Goal: Task Accomplishment & Management: Use online tool/utility

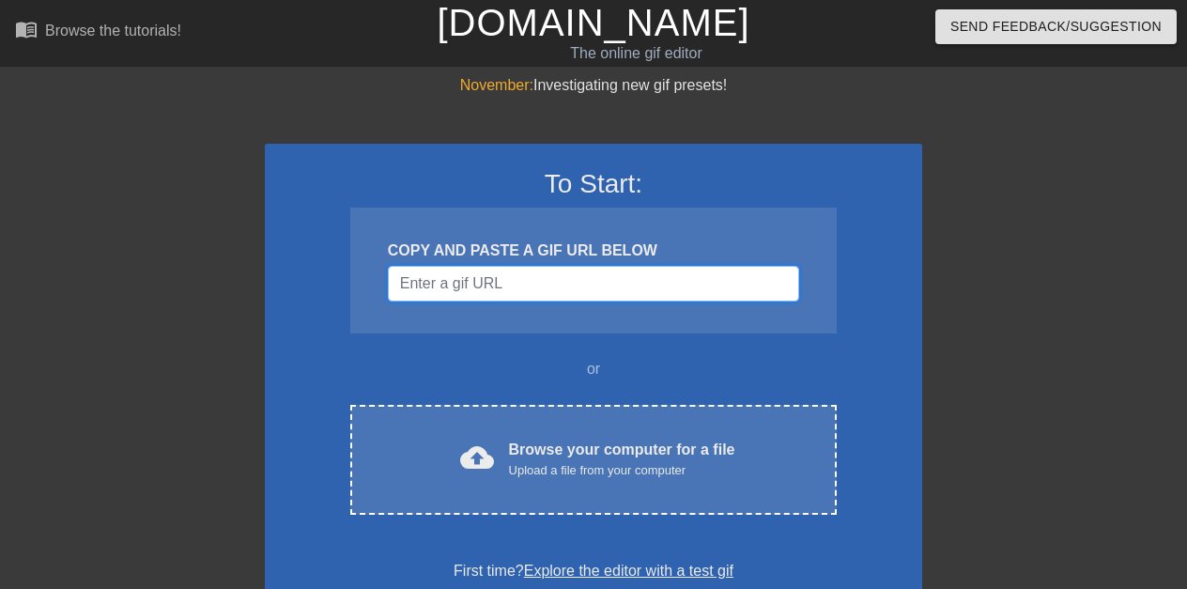
click at [586, 277] on input "Username" at bounding box center [593, 284] width 411 height 36
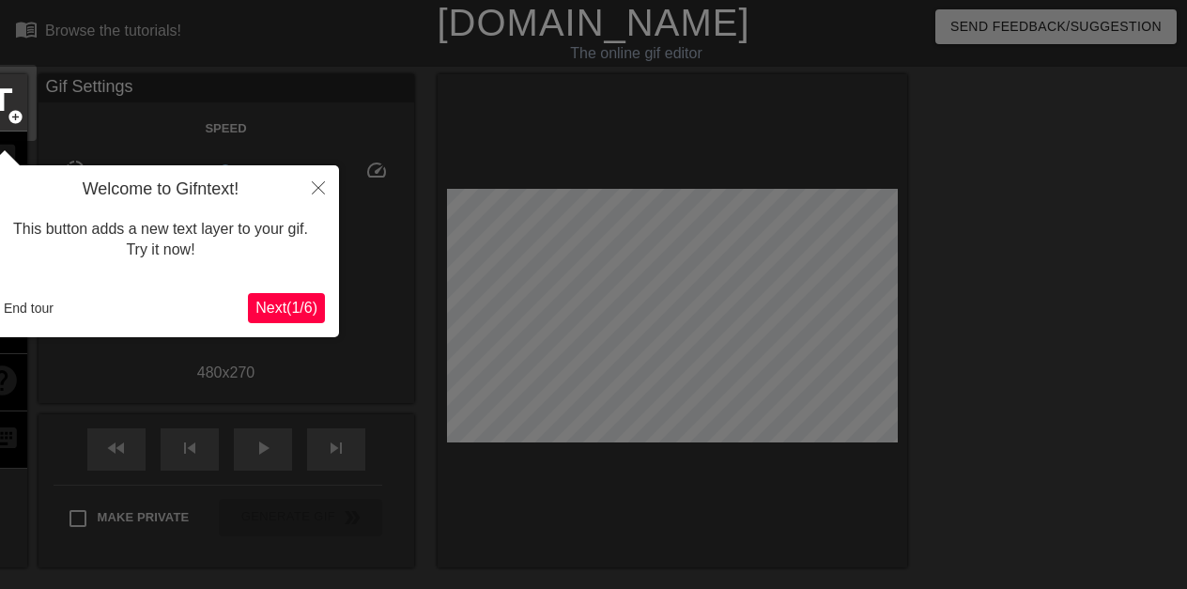
scroll to position [46, 0]
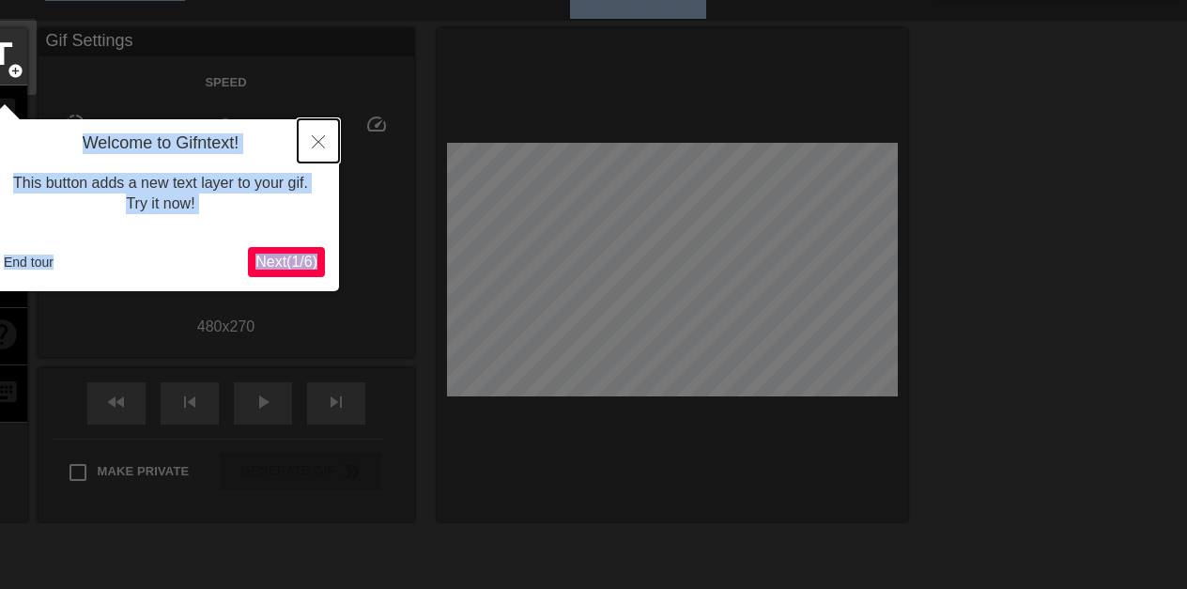
click at [315, 139] on icon "Close" at bounding box center [318, 141] width 13 height 13
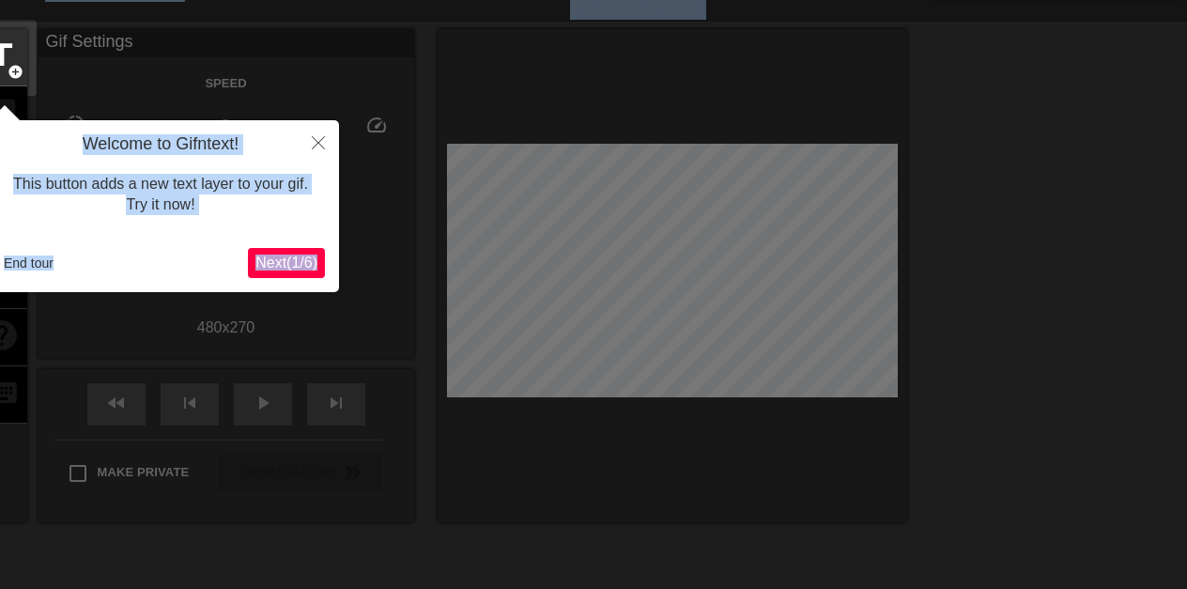
scroll to position [0, 0]
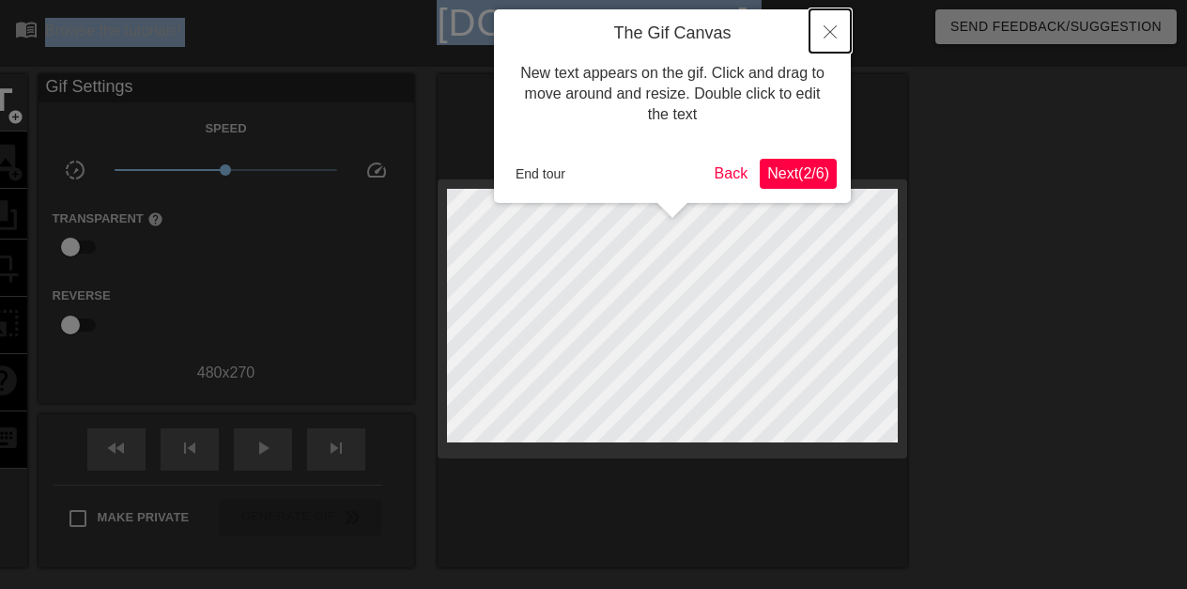
click at [826, 26] on icon "Close" at bounding box center [829, 31] width 13 height 13
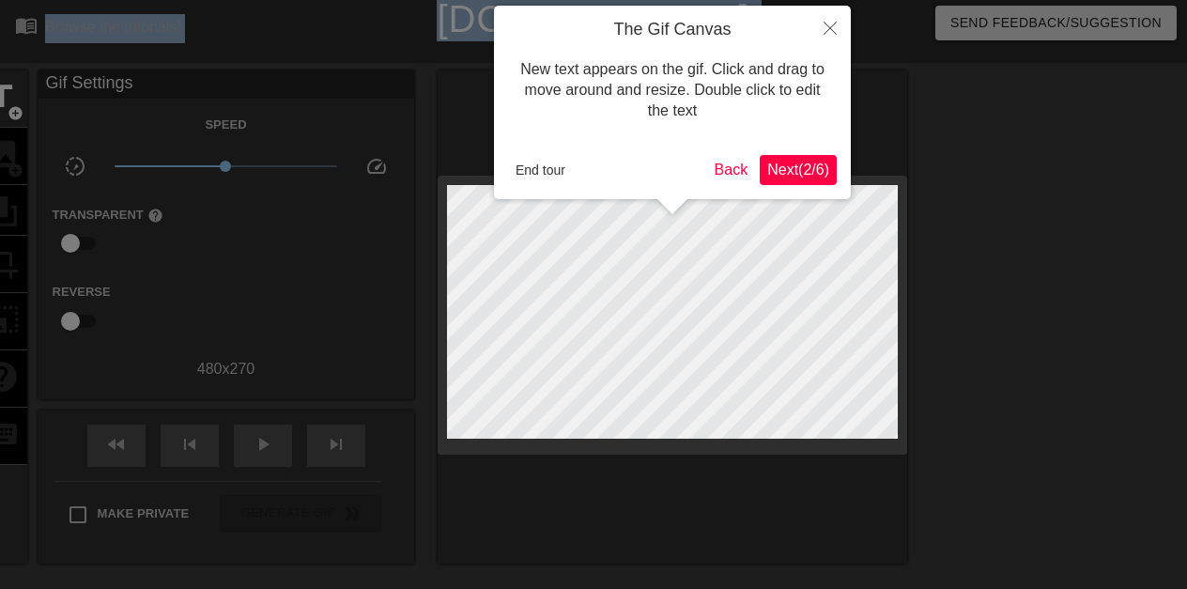
scroll to position [46, 0]
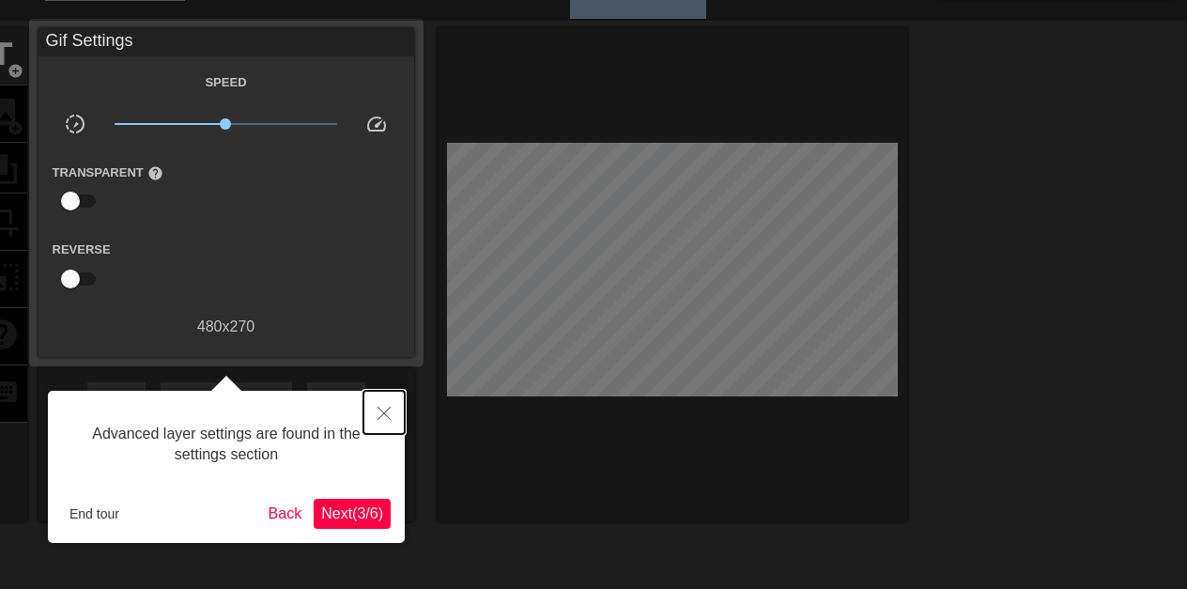
click at [387, 408] on icon "Close" at bounding box center [383, 412] width 13 height 13
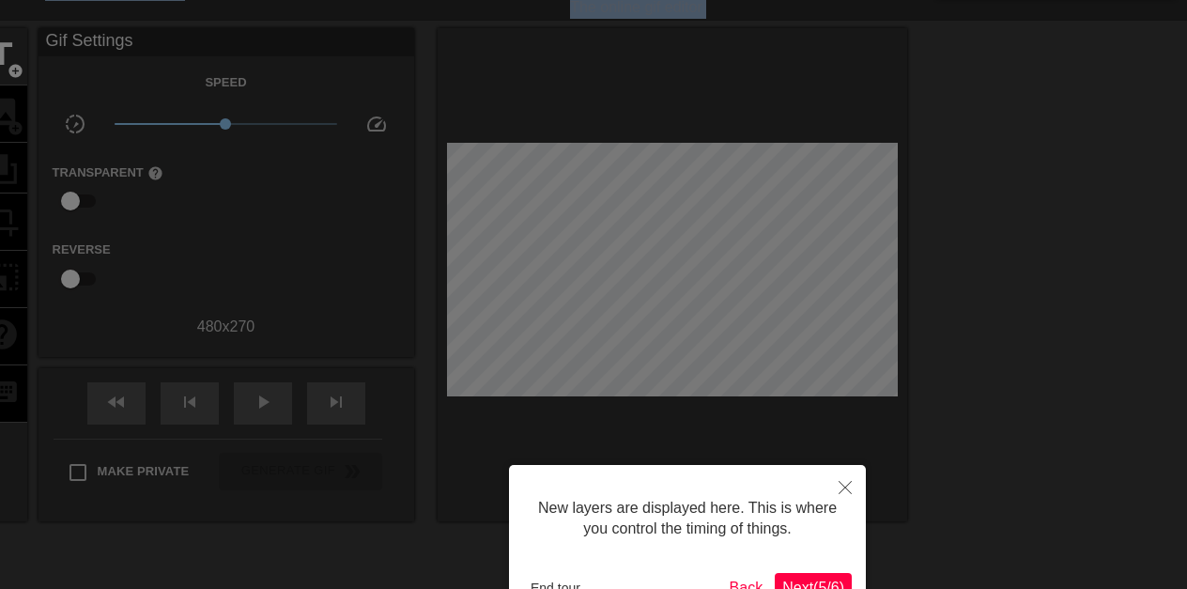
scroll to position [16, 0]
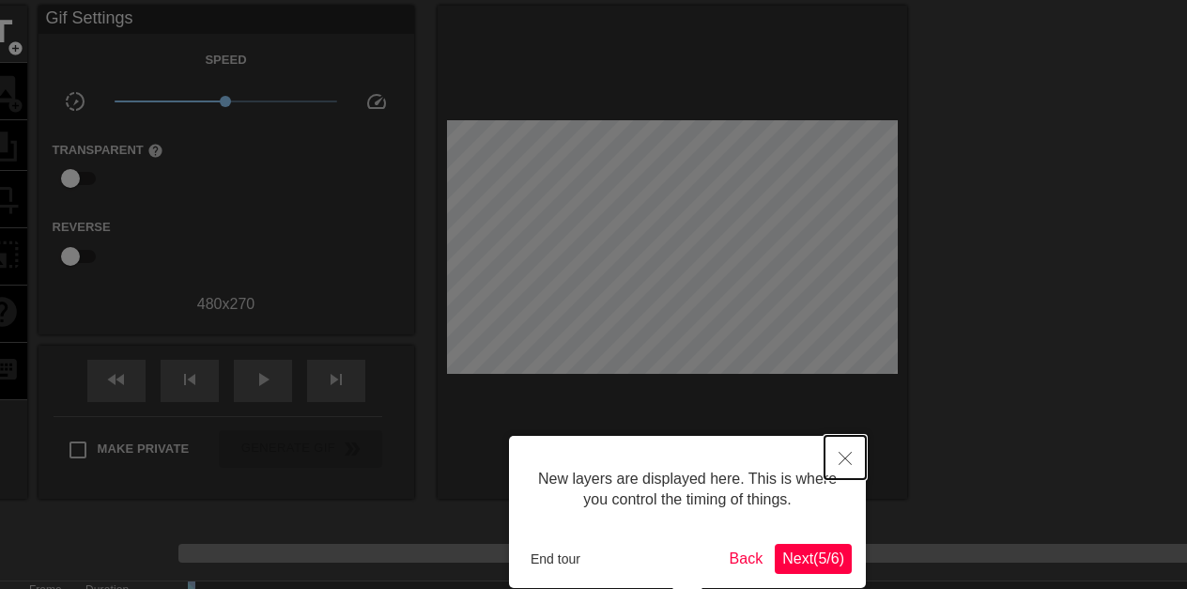
click at [843, 459] on icon "Close" at bounding box center [844, 458] width 13 height 13
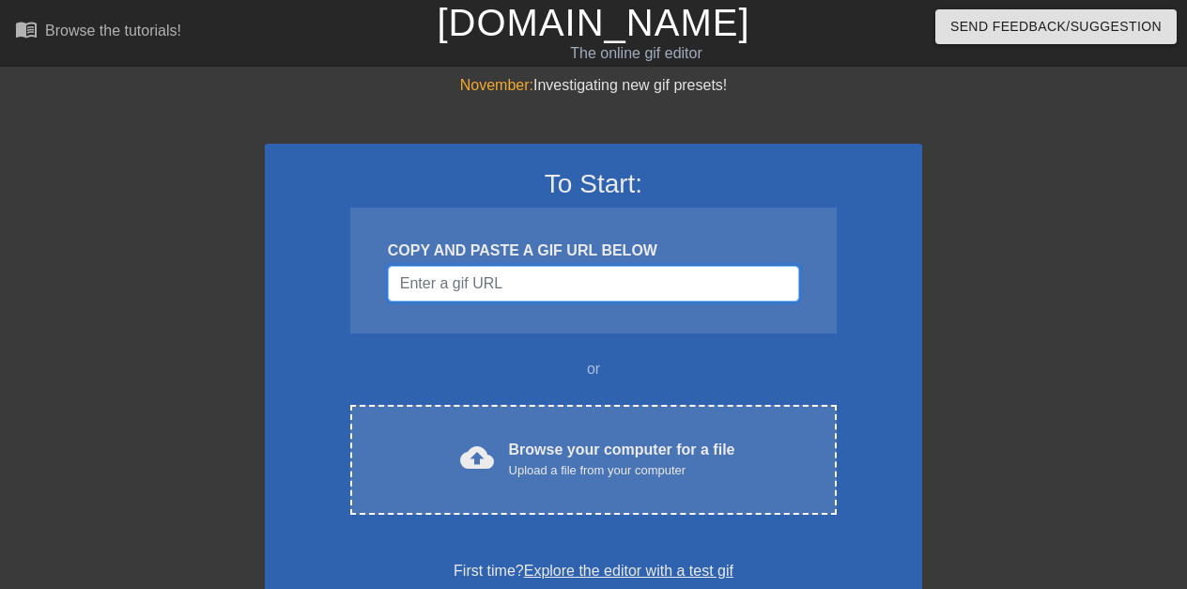
click at [586, 277] on input "Username" at bounding box center [593, 284] width 411 height 36
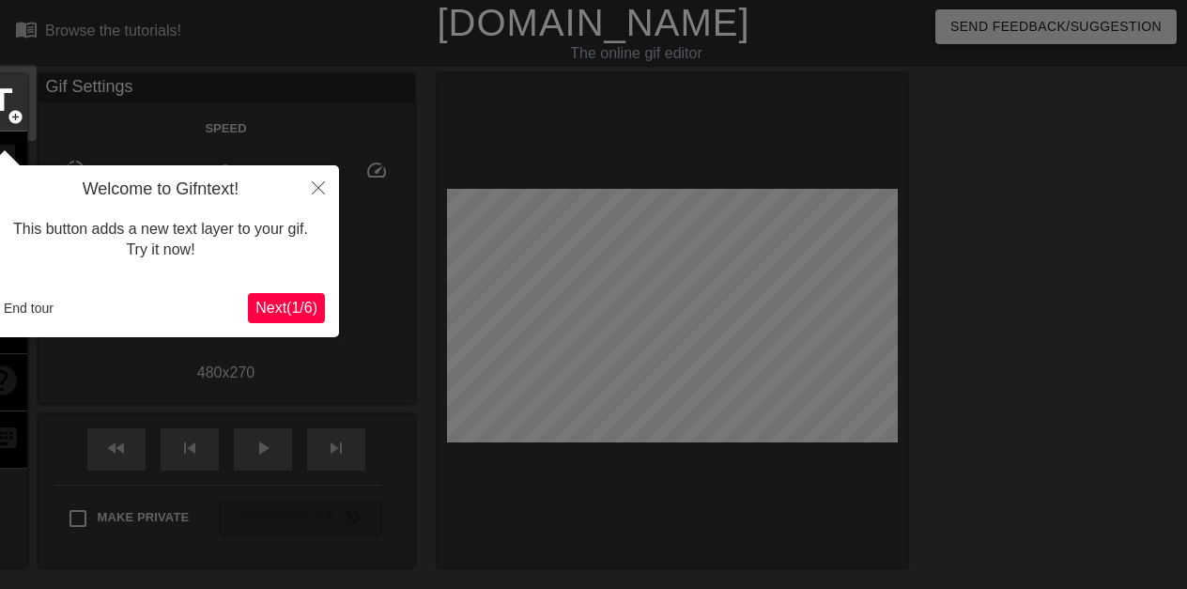
scroll to position [46, 0]
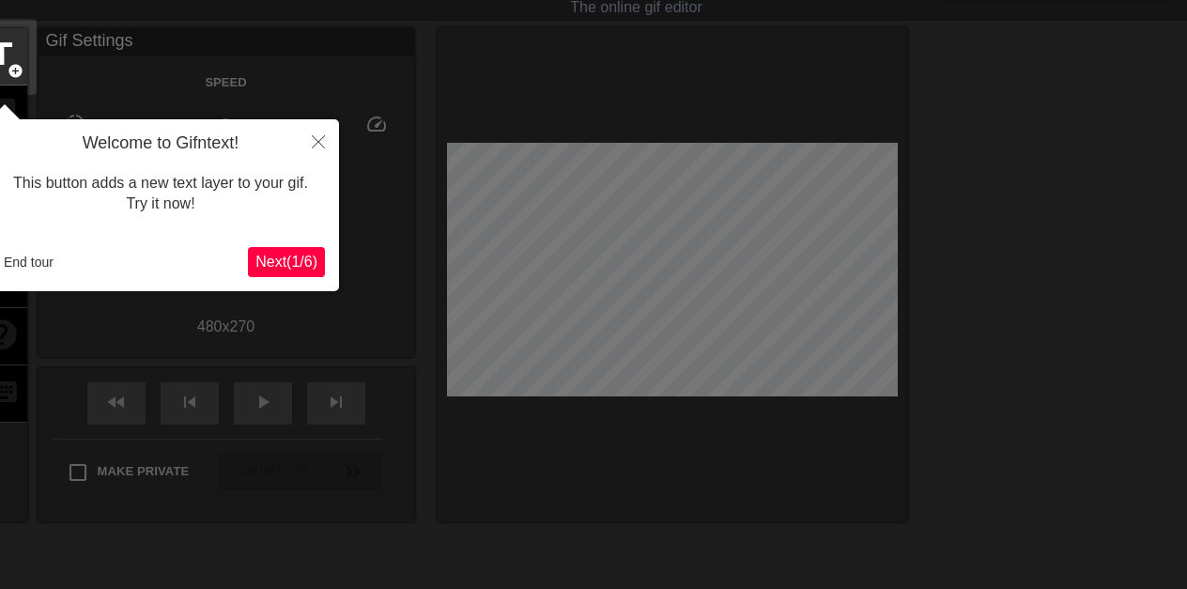
click at [644, 246] on div at bounding box center [593, 379] width 1187 height 851
click at [315, 139] on icon "Close" at bounding box center [318, 141] width 13 height 13
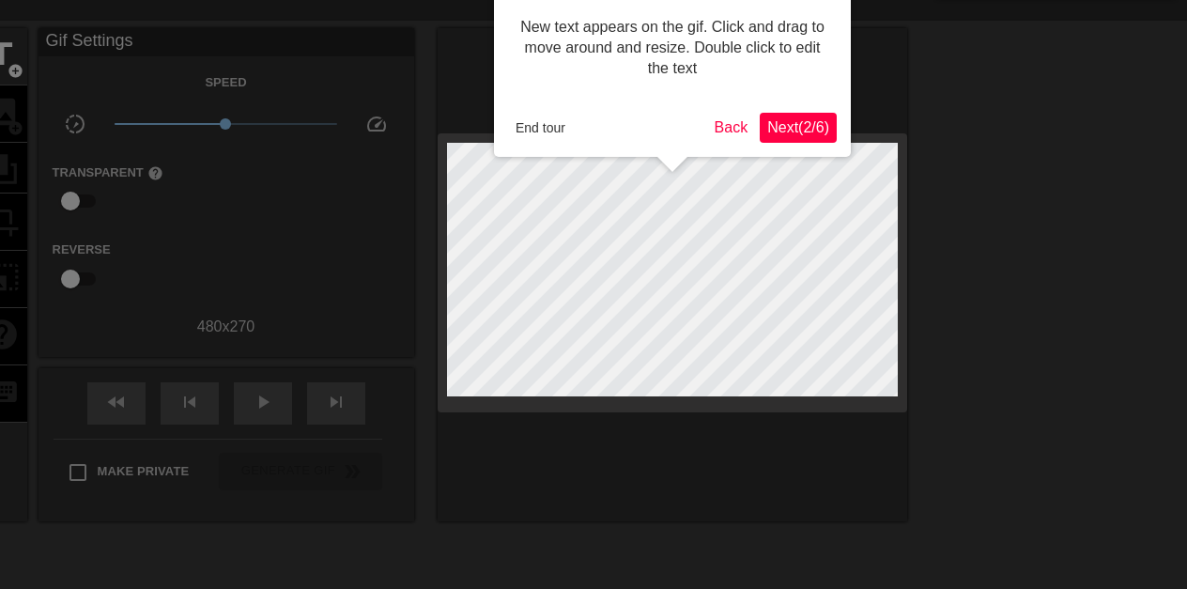
scroll to position [0, 0]
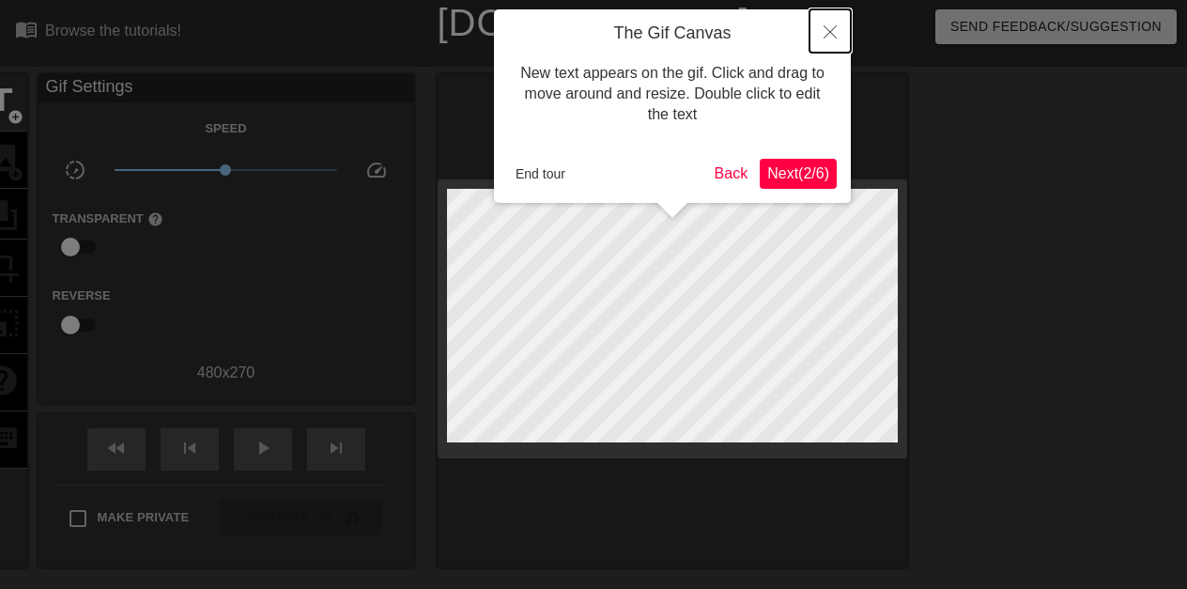
click at [826, 26] on icon "Close" at bounding box center [829, 31] width 13 height 13
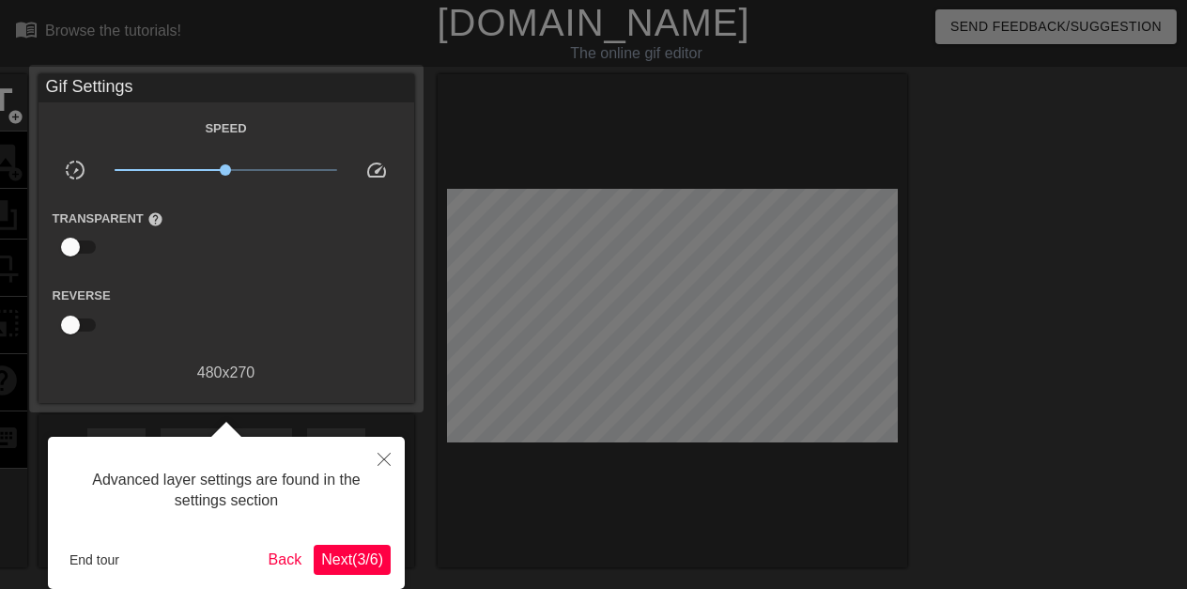
scroll to position [46, 0]
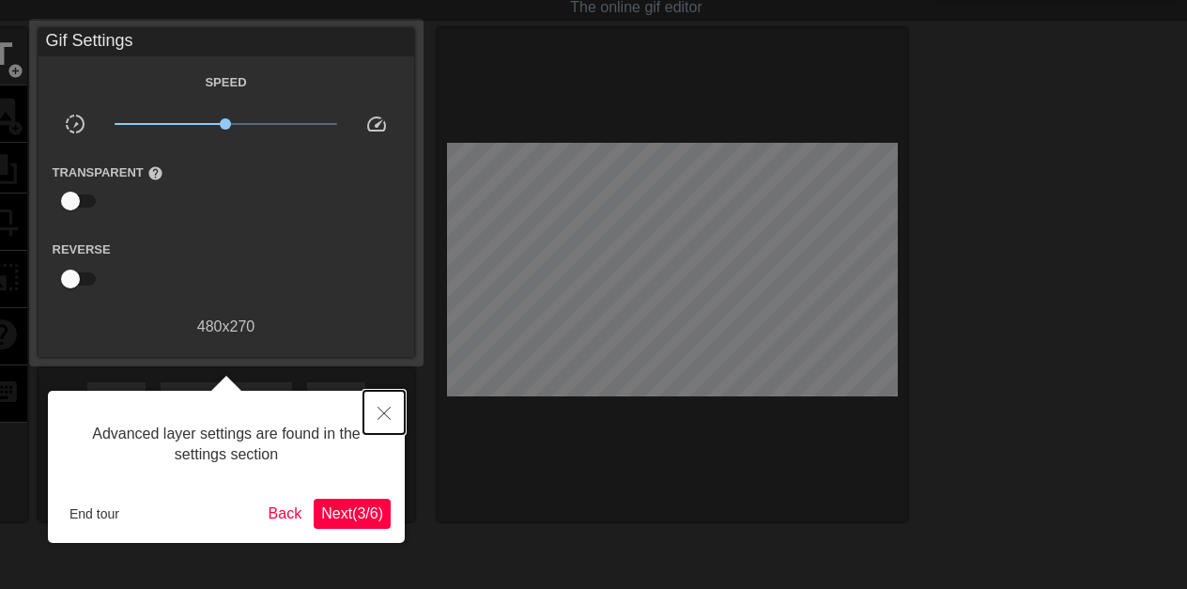
click at [387, 408] on icon "Close" at bounding box center [383, 412] width 13 height 13
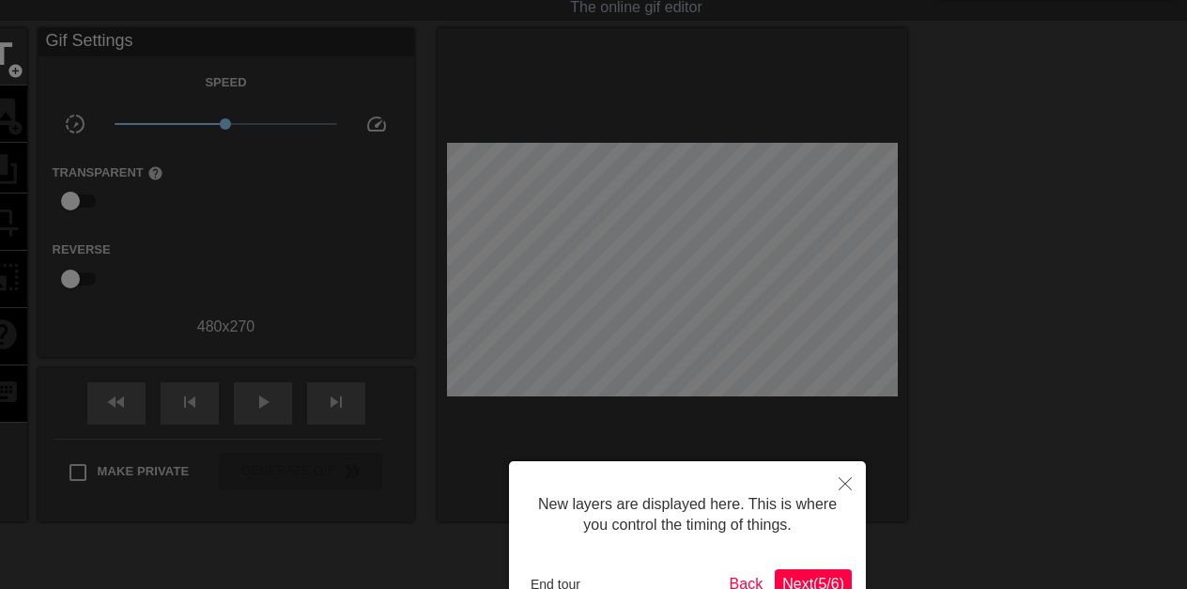
scroll to position [16, 0]
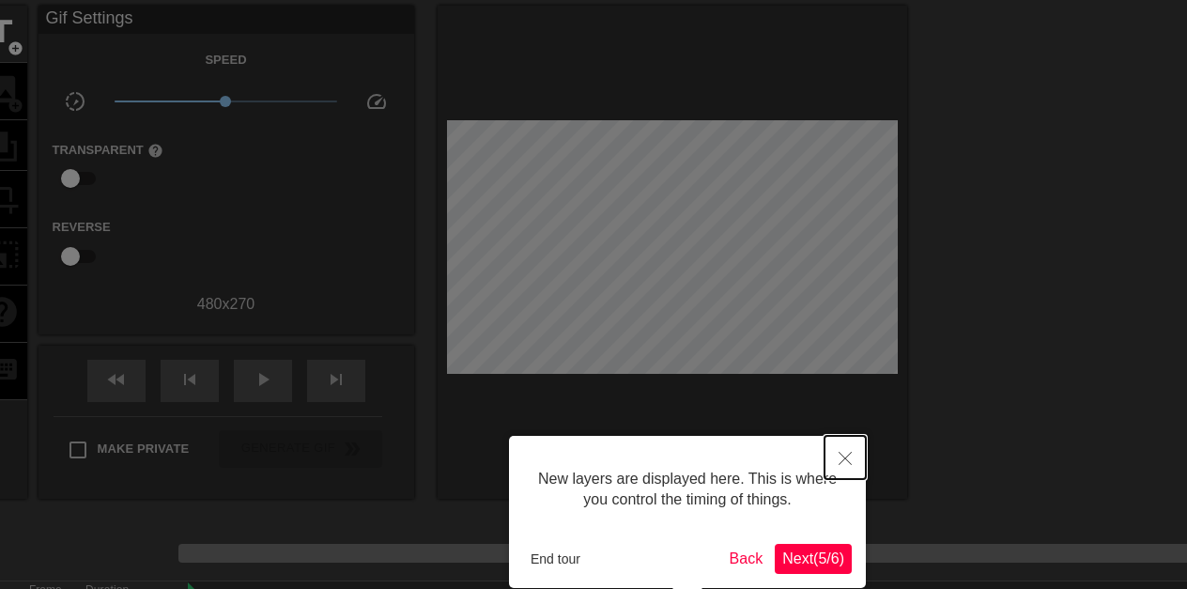
click at [843, 459] on icon "Close" at bounding box center [844, 458] width 13 height 13
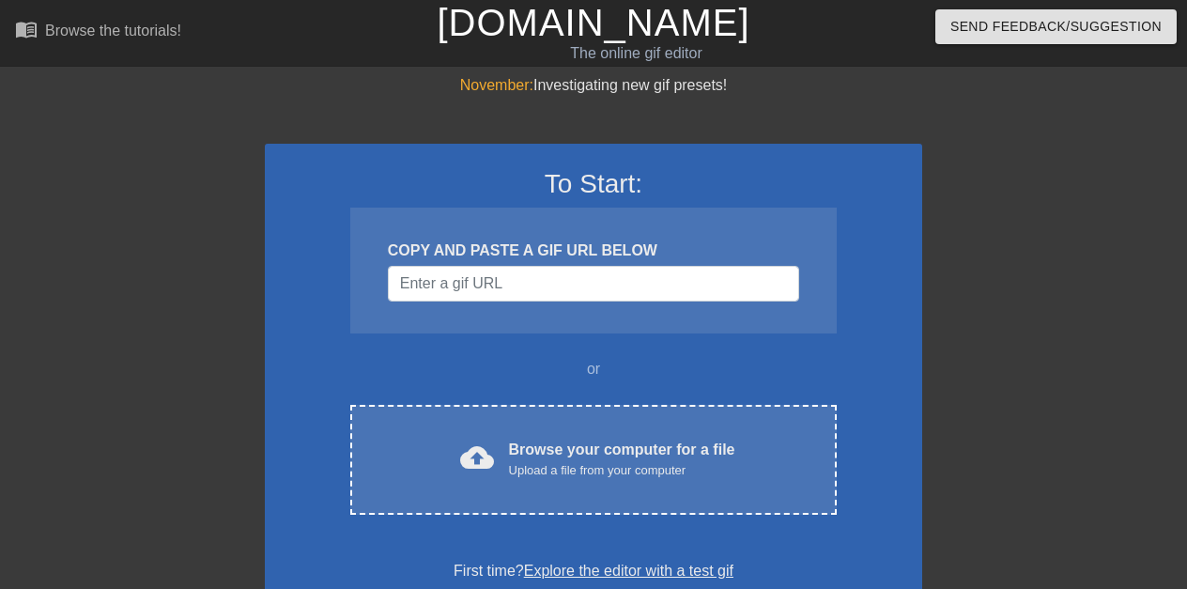
scroll to position [69, 0]
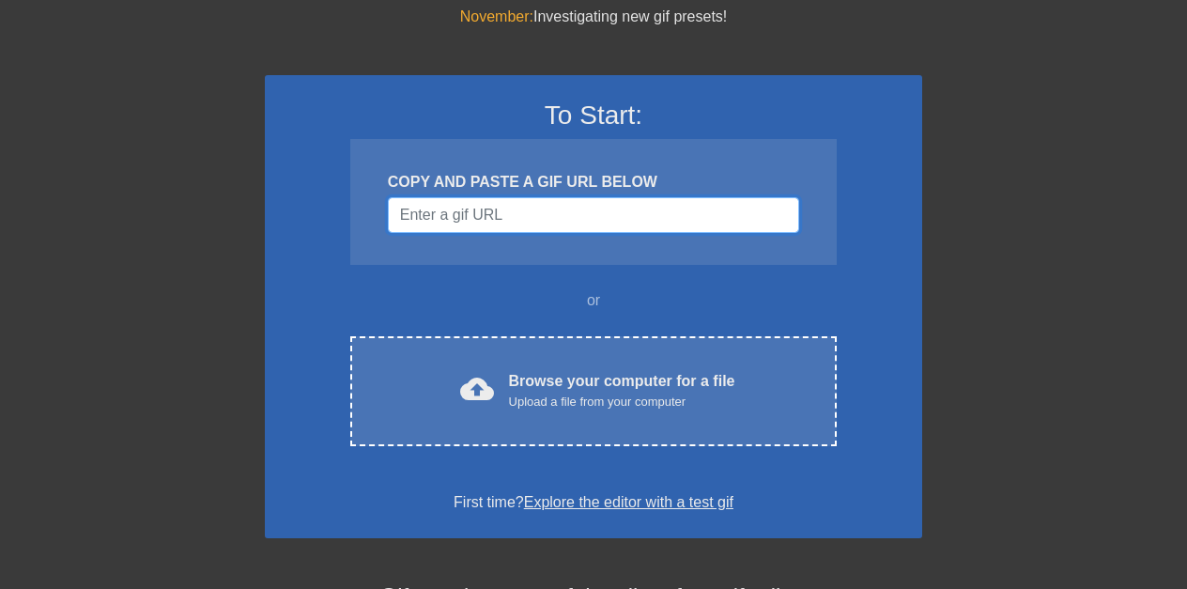
click at [581, 211] on input "Username" at bounding box center [593, 215] width 411 height 36
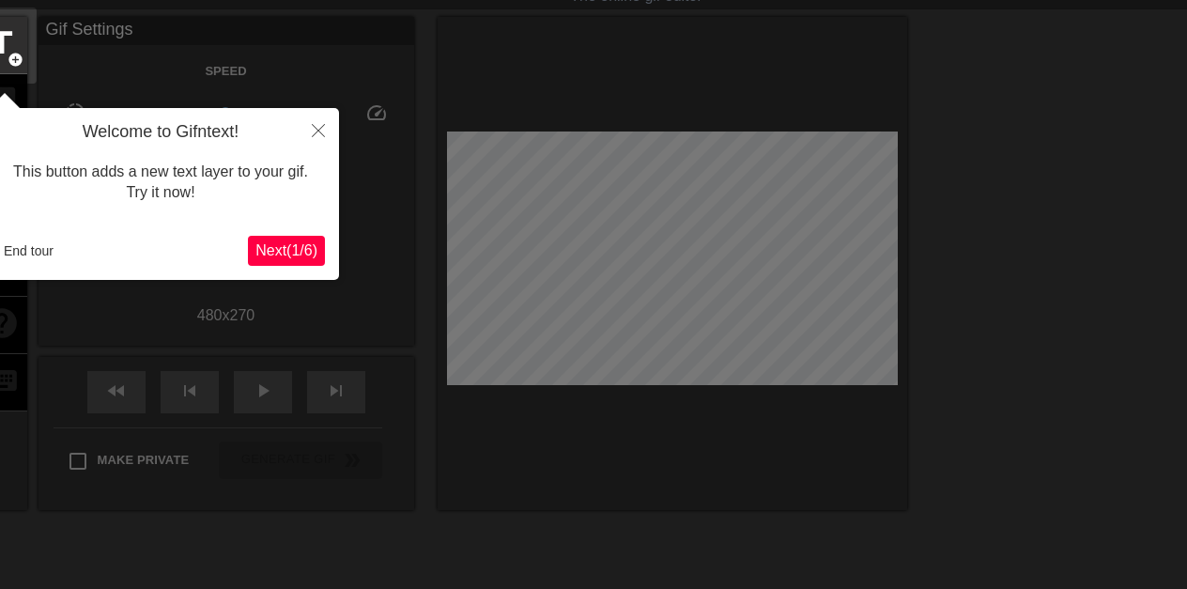
scroll to position [46, 0]
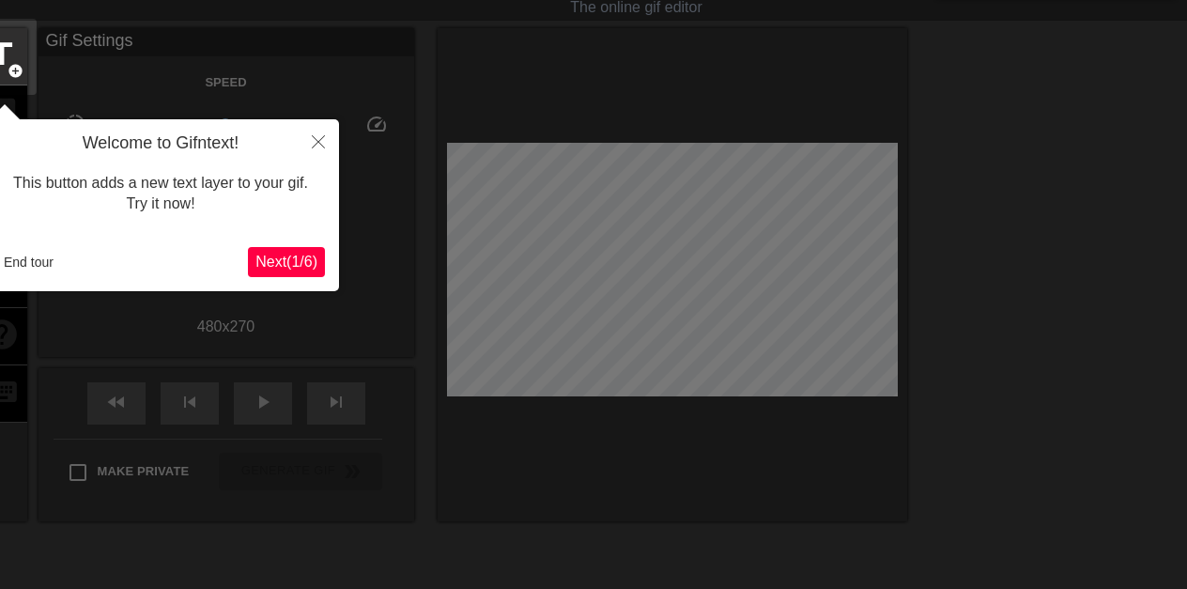
click at [644, 246] on div at bounding box center [593, 379] width 1187 height 851
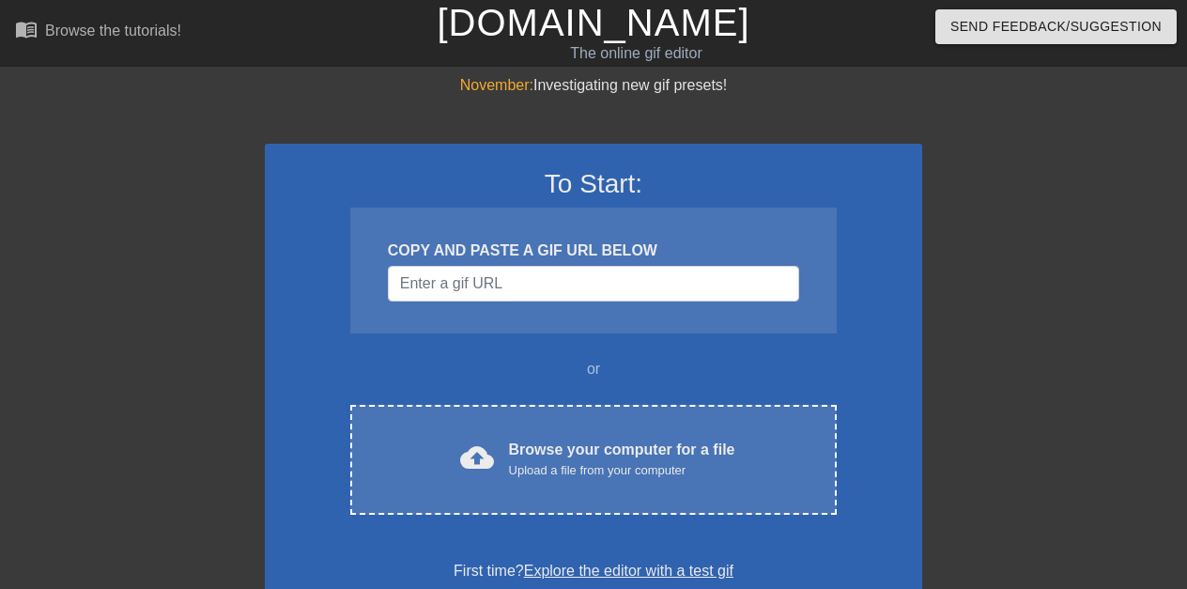
scroll to position [46, 0]
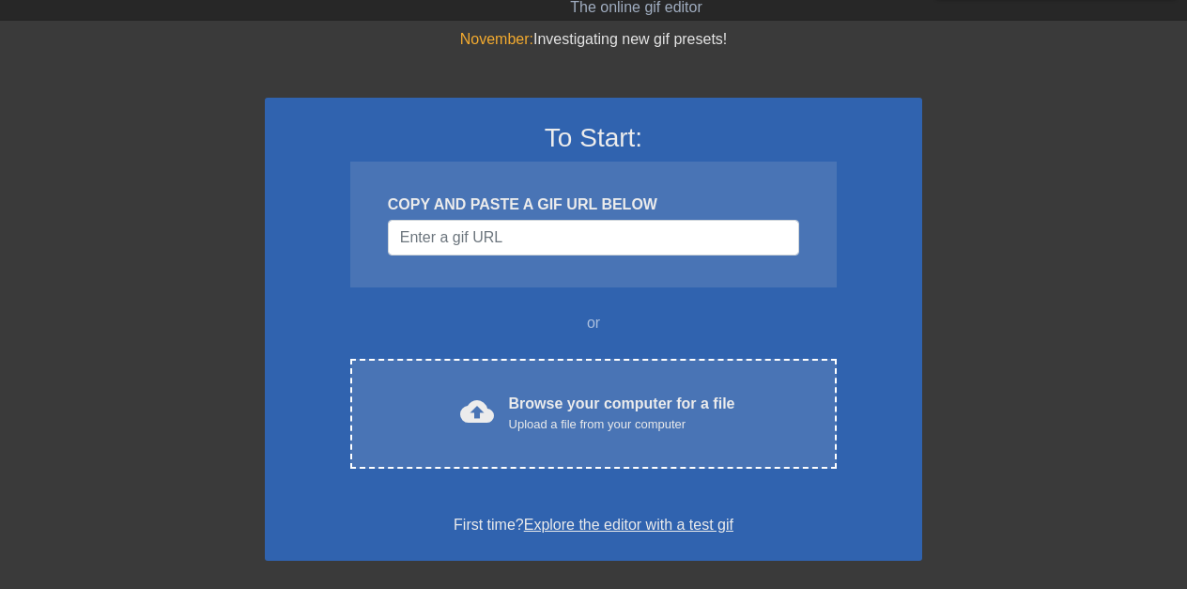
click at [594, 234] on input "Username" at bounding box center [593, 238] width 411 height 36
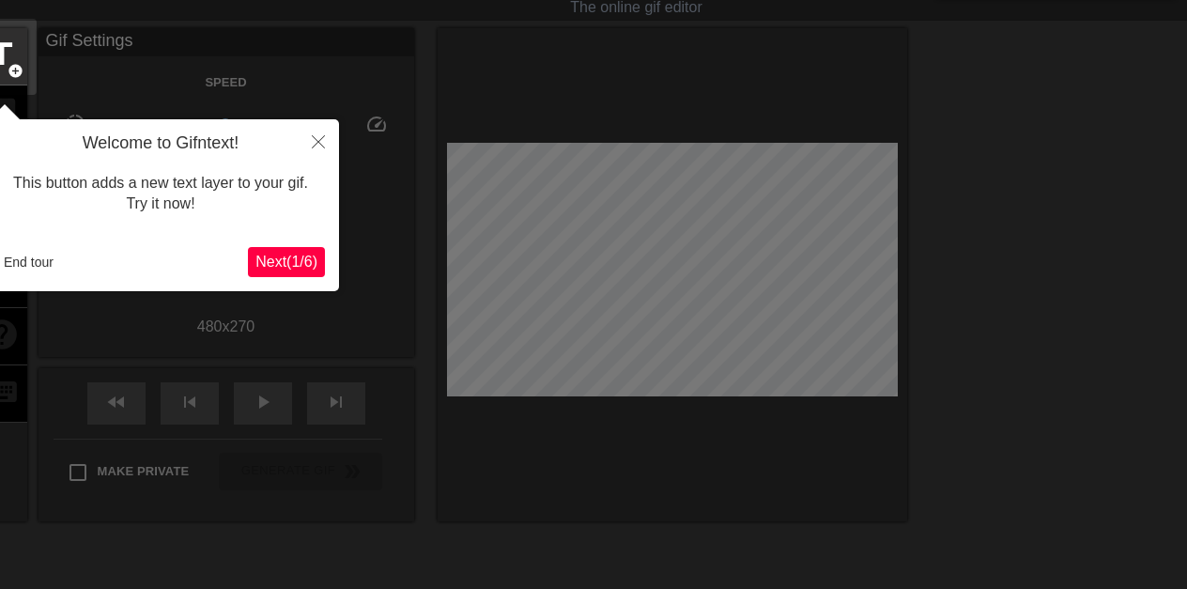
click at [324, 73] on div at bounding box center [593, 379] width 1187 height 851
click at [316, 136] on icon "Close" at bounding box center [318, 141] width 13 height 13
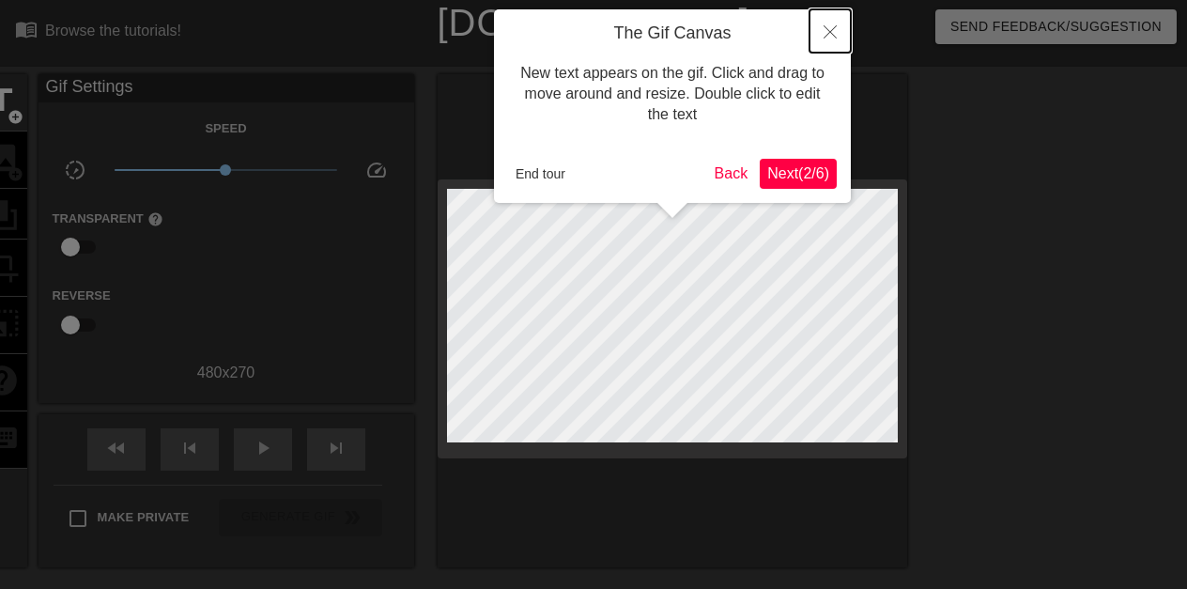
click at [825, 29] on icon "Close" at bounding box center [829, 31] width 13 height 13
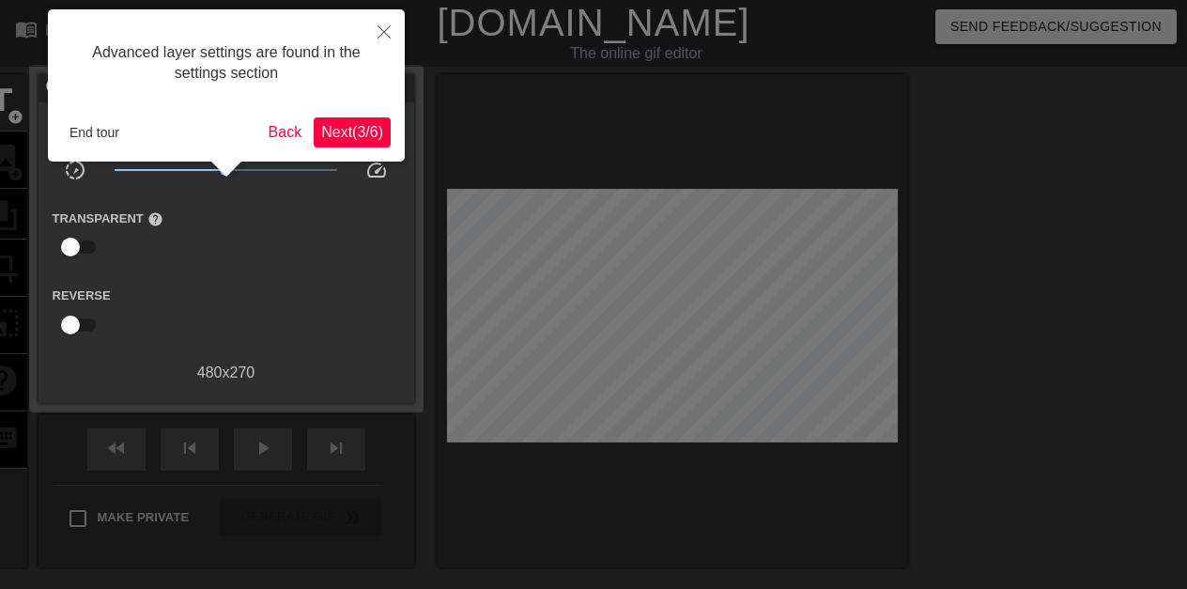
scroll to position [46, 0]
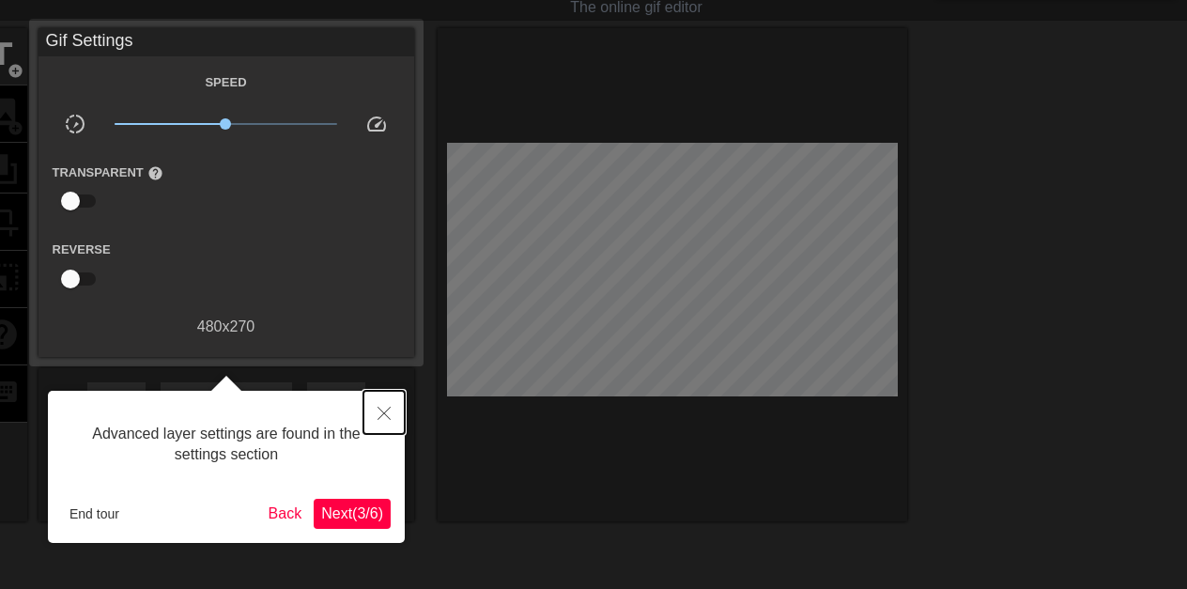
click at [385, 409] on icon "Close" at bounding box center [383, 412] width 13 height 13
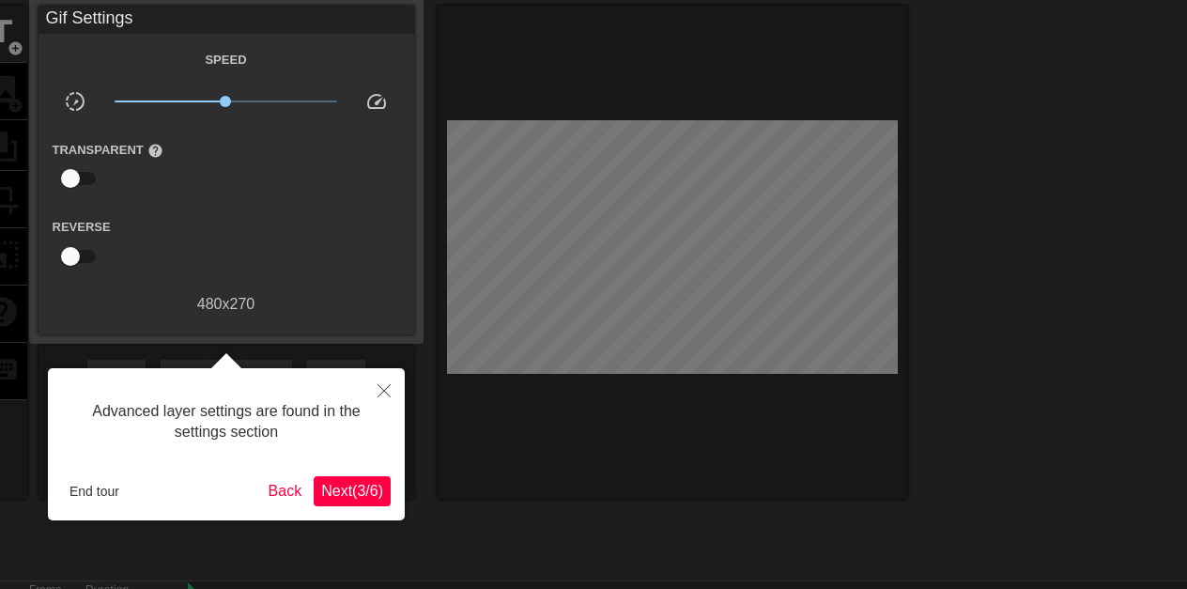
scroll to position [16, 0]
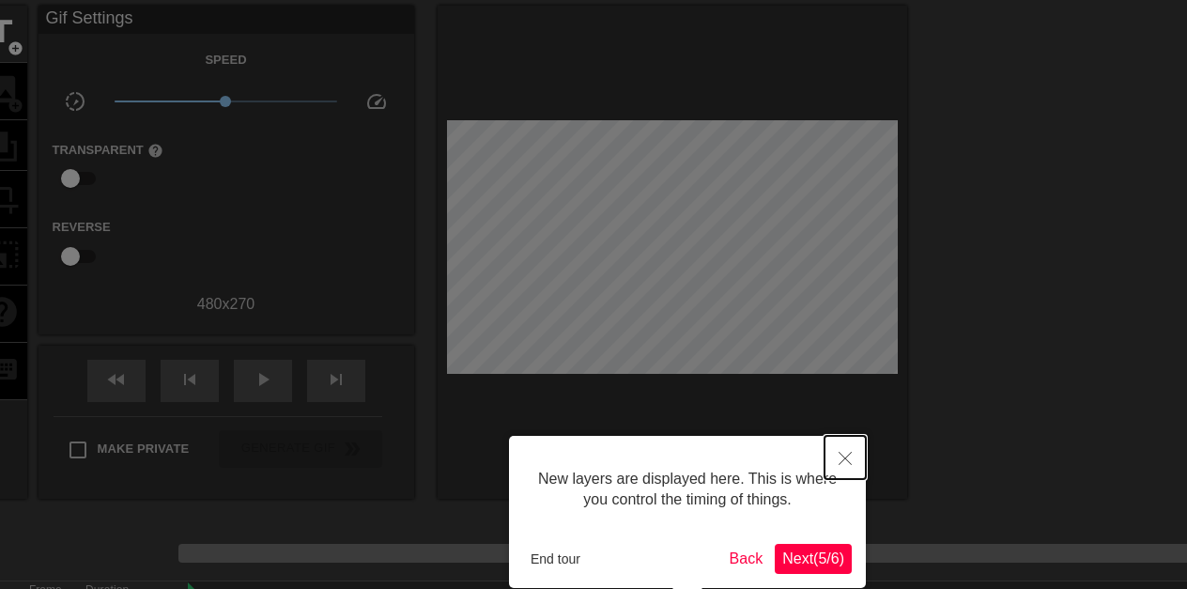
click at [843, 458] on icon "Close" at bounding box center [844, 458] width 13 height 13
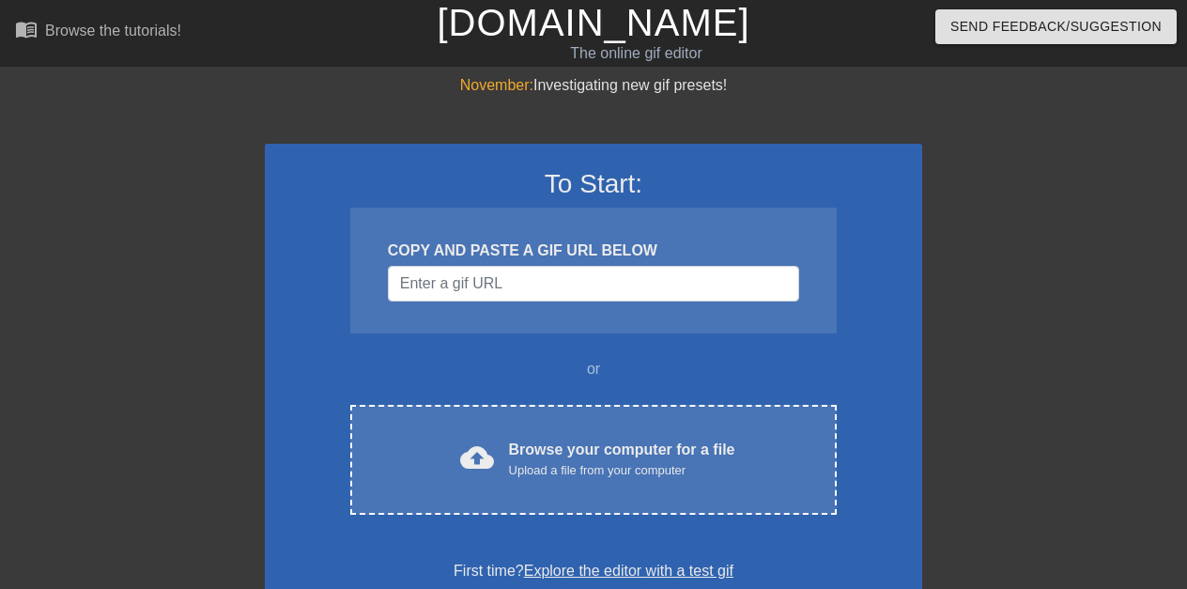
scroll to position [69, 0]
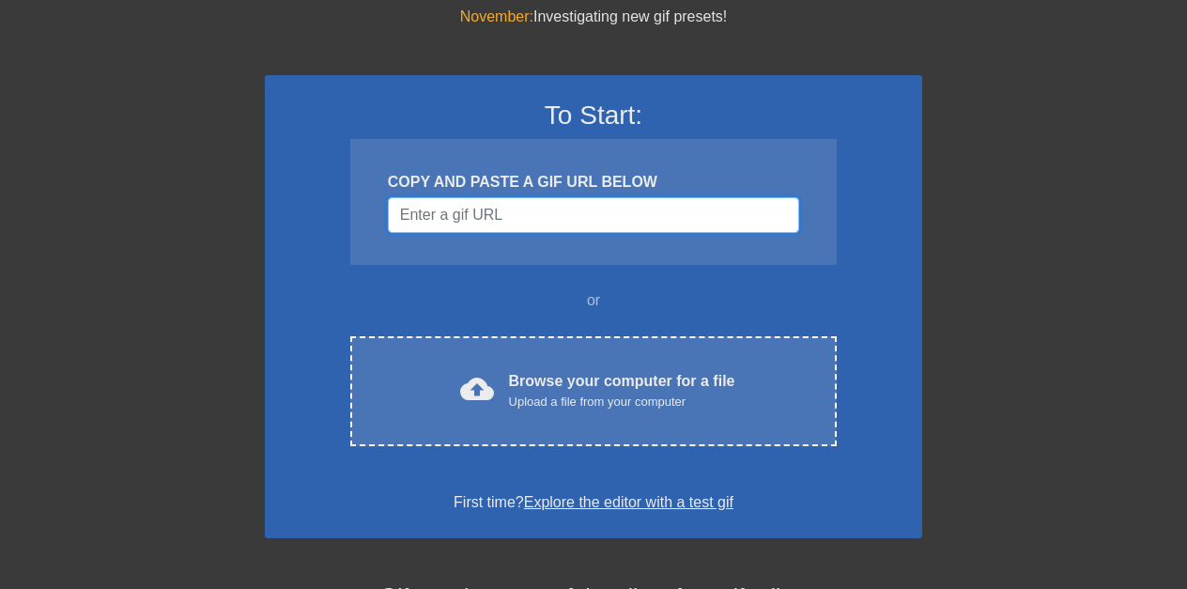
click at [581, 211] on input "Username" at bounding box center [593, 215] width 411 height 36
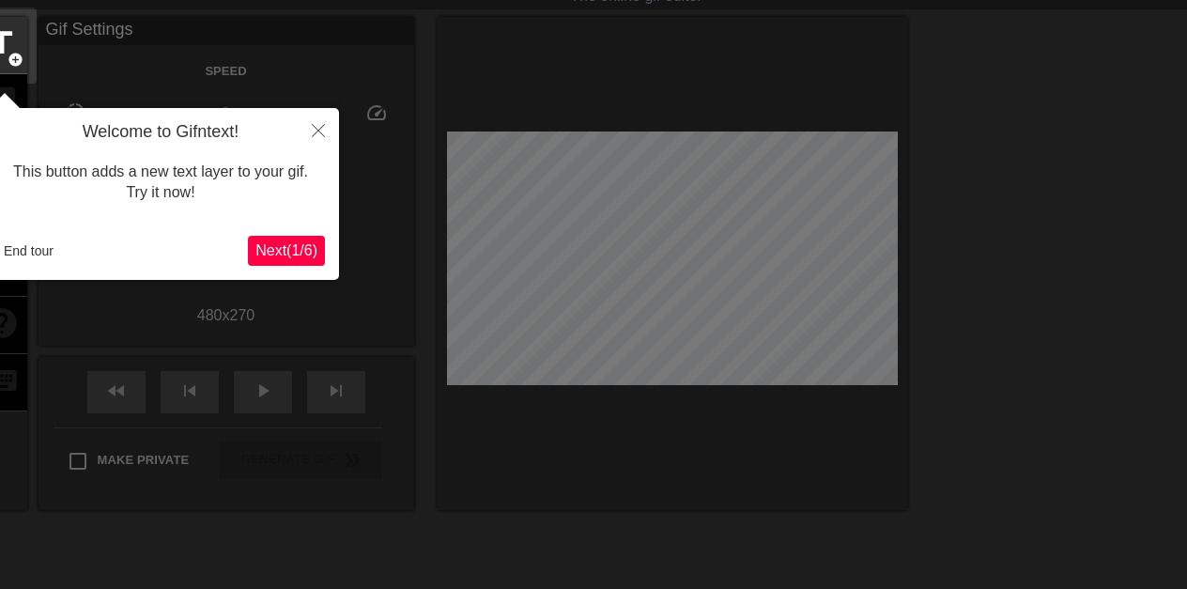
scroll to position [46, 0]
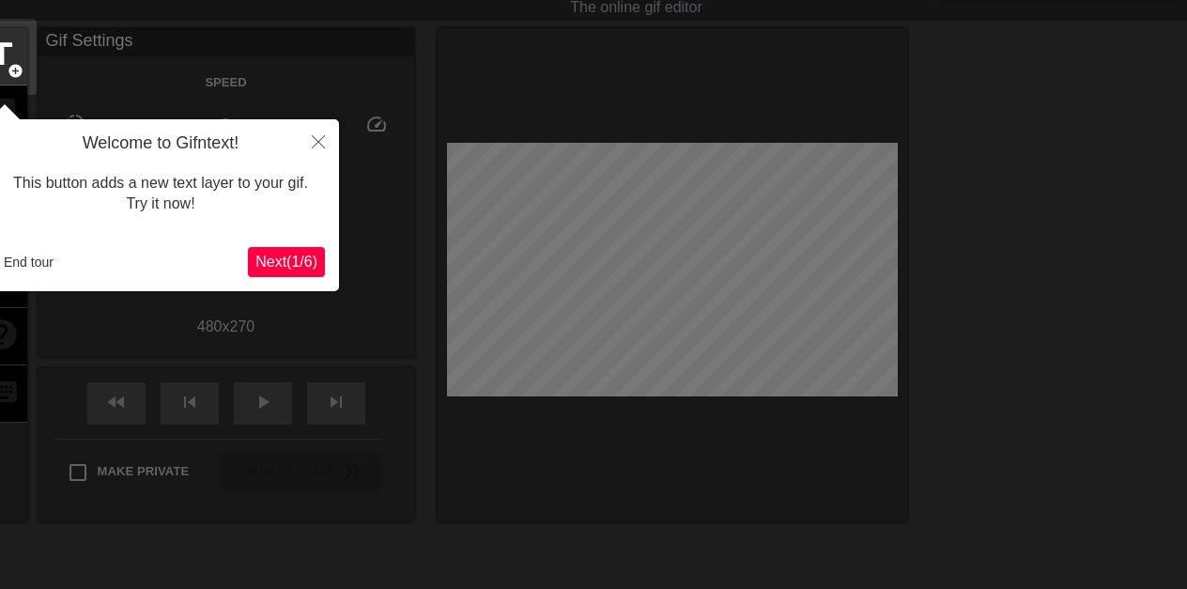
click at [324, 63] on div at bounding box center [593, 379] width 1187 height 851
